Goal: Transaction & Acquisition: Purchase product/service

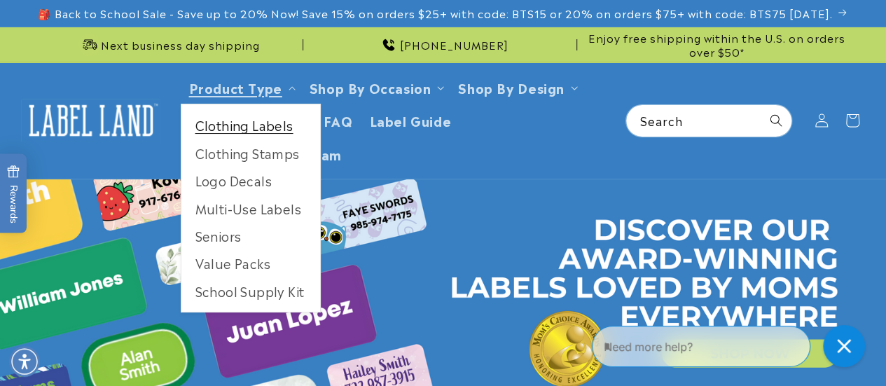
click at [234, 130] on link "Clothing Labels" at bounding box center [250, 124] width 139 height 27
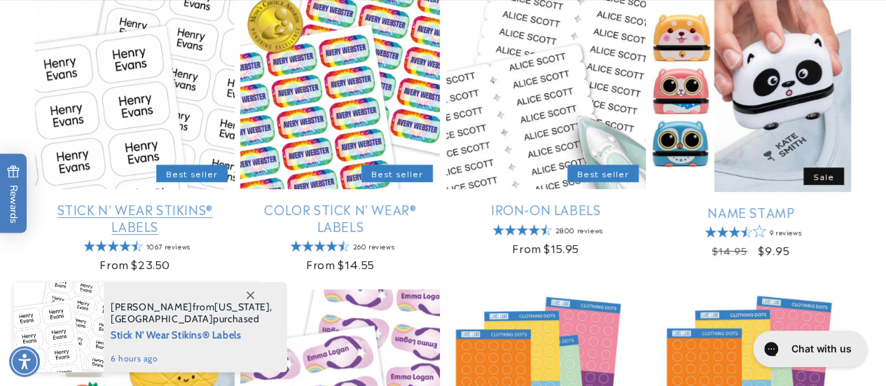
scroll to position [323, 0]
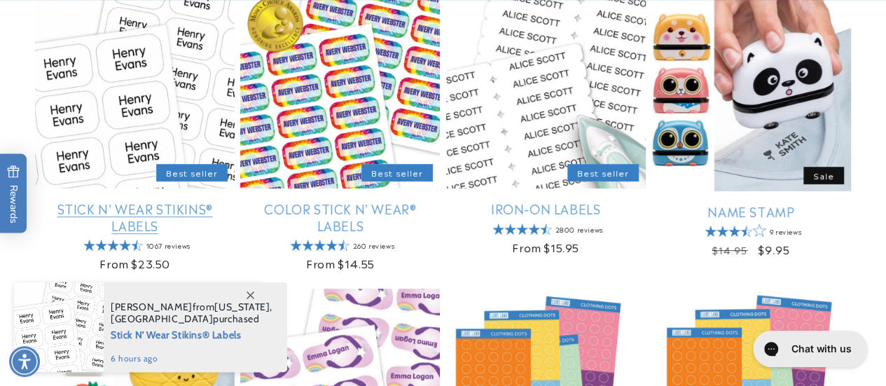
click at [166, 210] on link "Stick N' Wear Stikins® Labels" at bounding box center [135, 216] width 200 height 33
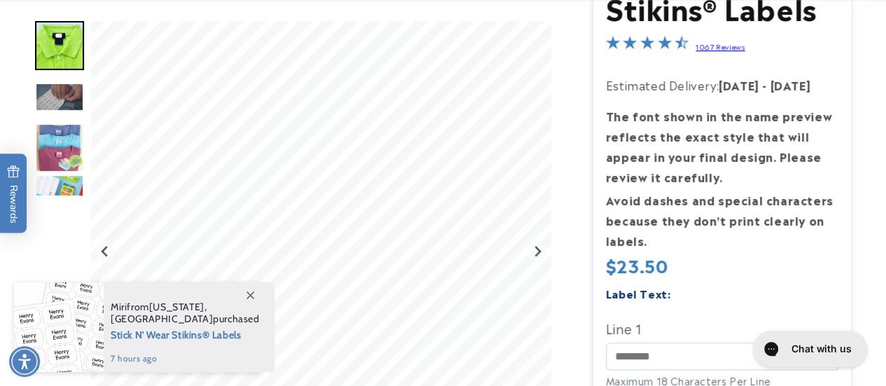
scroll to position [259, 0]
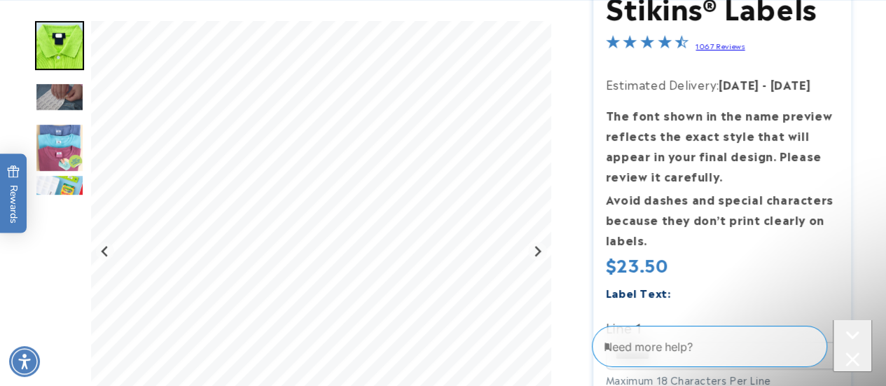
click at [845, 352] on icon "Close conversation starters" at bounding box center [852, 359] width 14 height 14
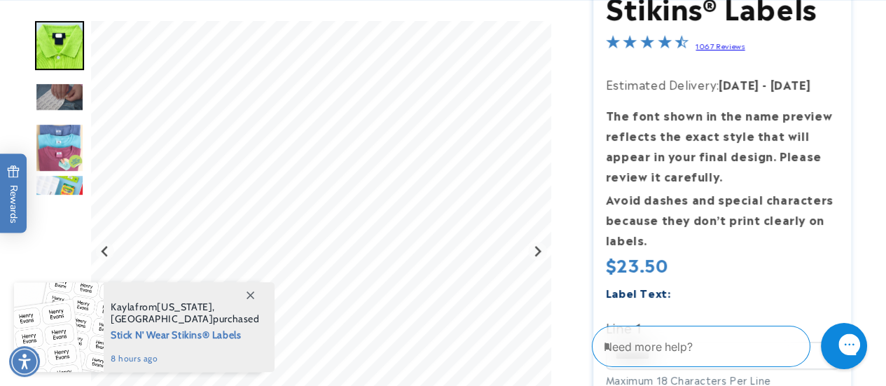
click at [885, 354] on div "Close gorgias live chat" at bounding box center [898, 346] width 15 height 20
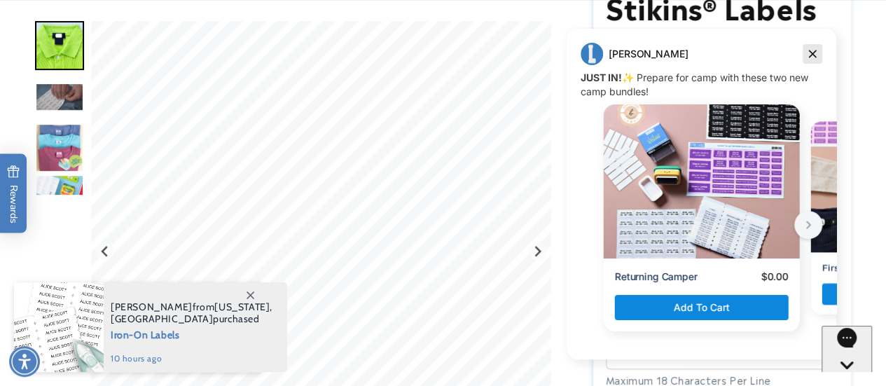
click at [809, 55] on icon "Dismiss campaign" at bounding box center [812, 54] width 14 height 17
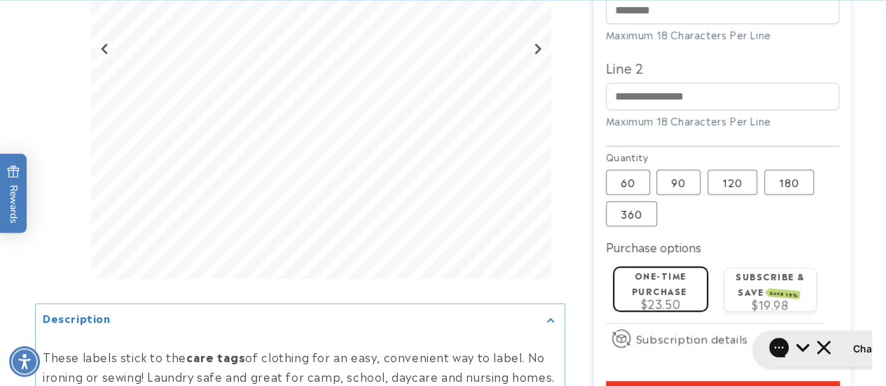
scroll to position [605, 0]
click at [730, 186] on label "120 Variant sold out or unavailable" at bounding box center [732, 181] width 50 height 25
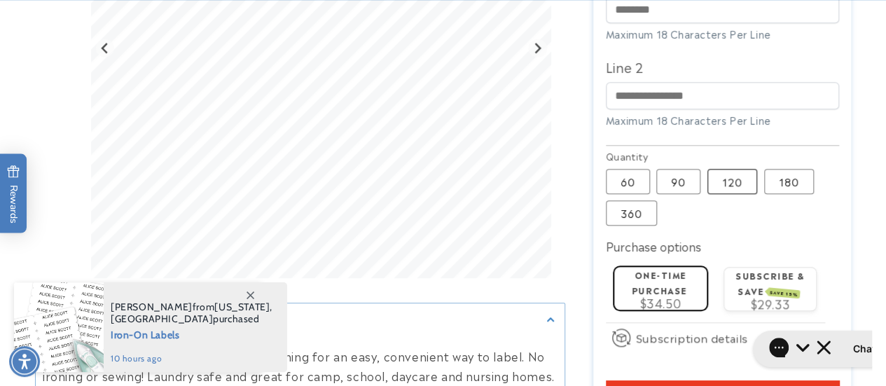
drag, startPoint x: 728, startPoint y: 182, endPoint x: 752, endPoint y: 178, distance: 24.2
click at [752, 178] on label "120 Variant sold out or unavailable" at bounding box center [732, 181] width 50 height 25
click at [770, 183] on label "180 Variant sold out or unavailable" at bounding box center [789, 181] width 50 height 25
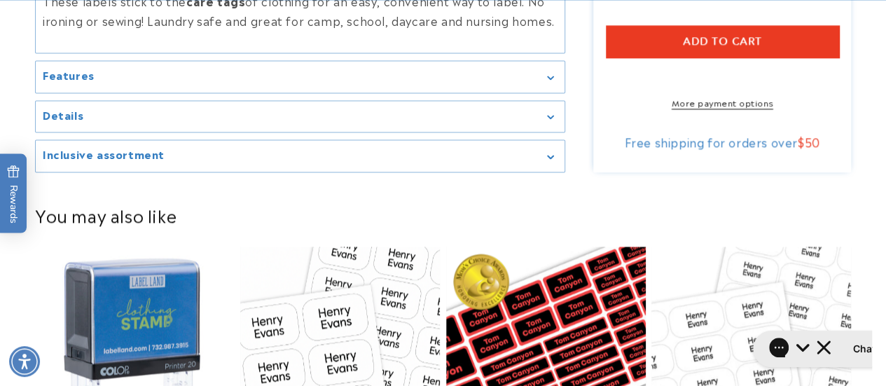
click at [735, 214] on product-recommendations "You may also like Clothing Stamp Best seller Clothing Stamp Regular price $29.9…" at bounding box center [443, 361] width 886 height 365
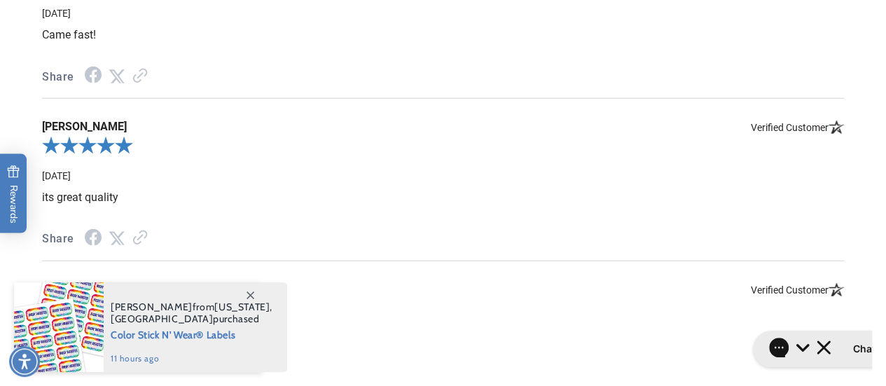
scroll to position [1777, 0]
